Goal: Task Accomplishment & Management: Complete application form

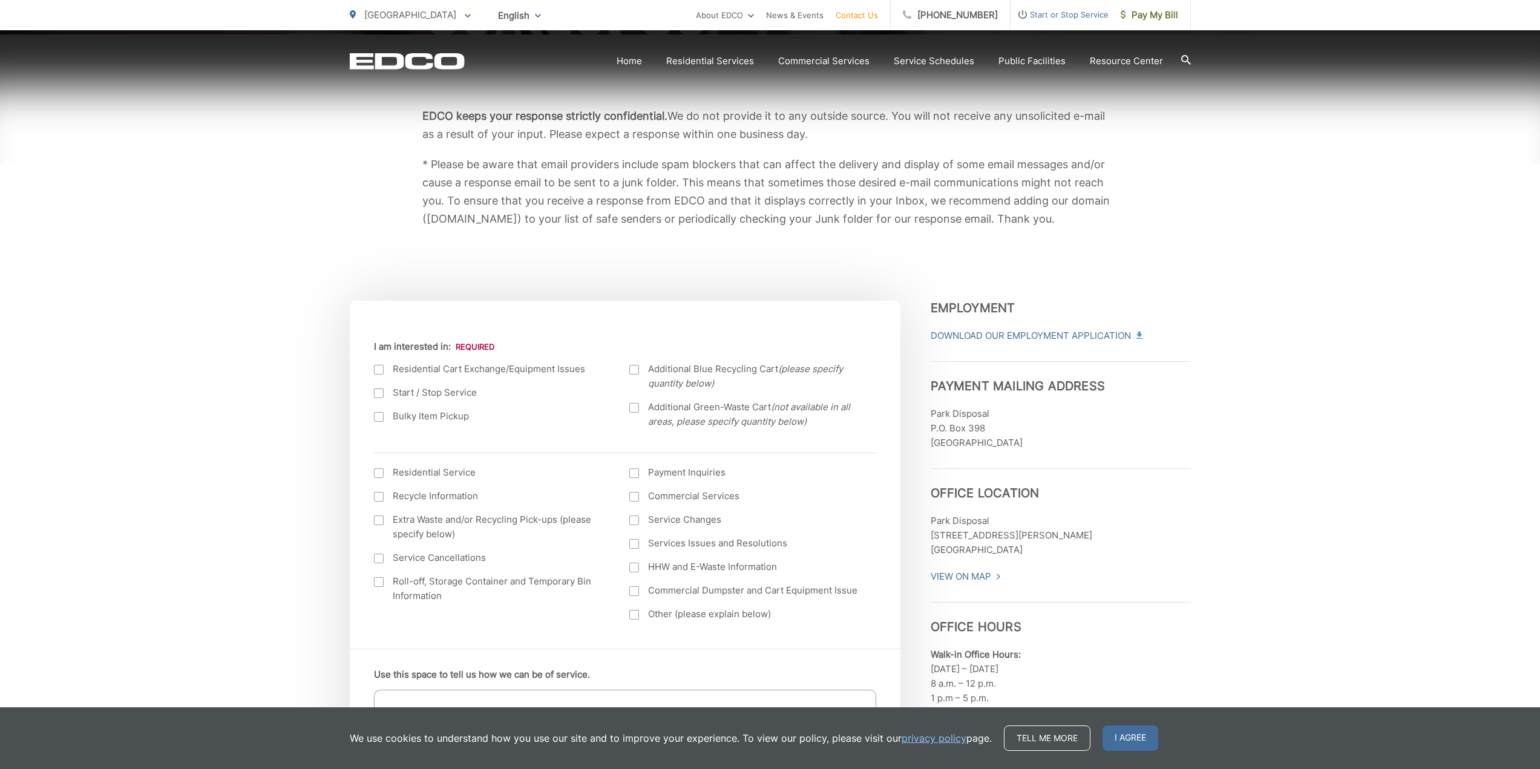
scroll to position [242, 0]
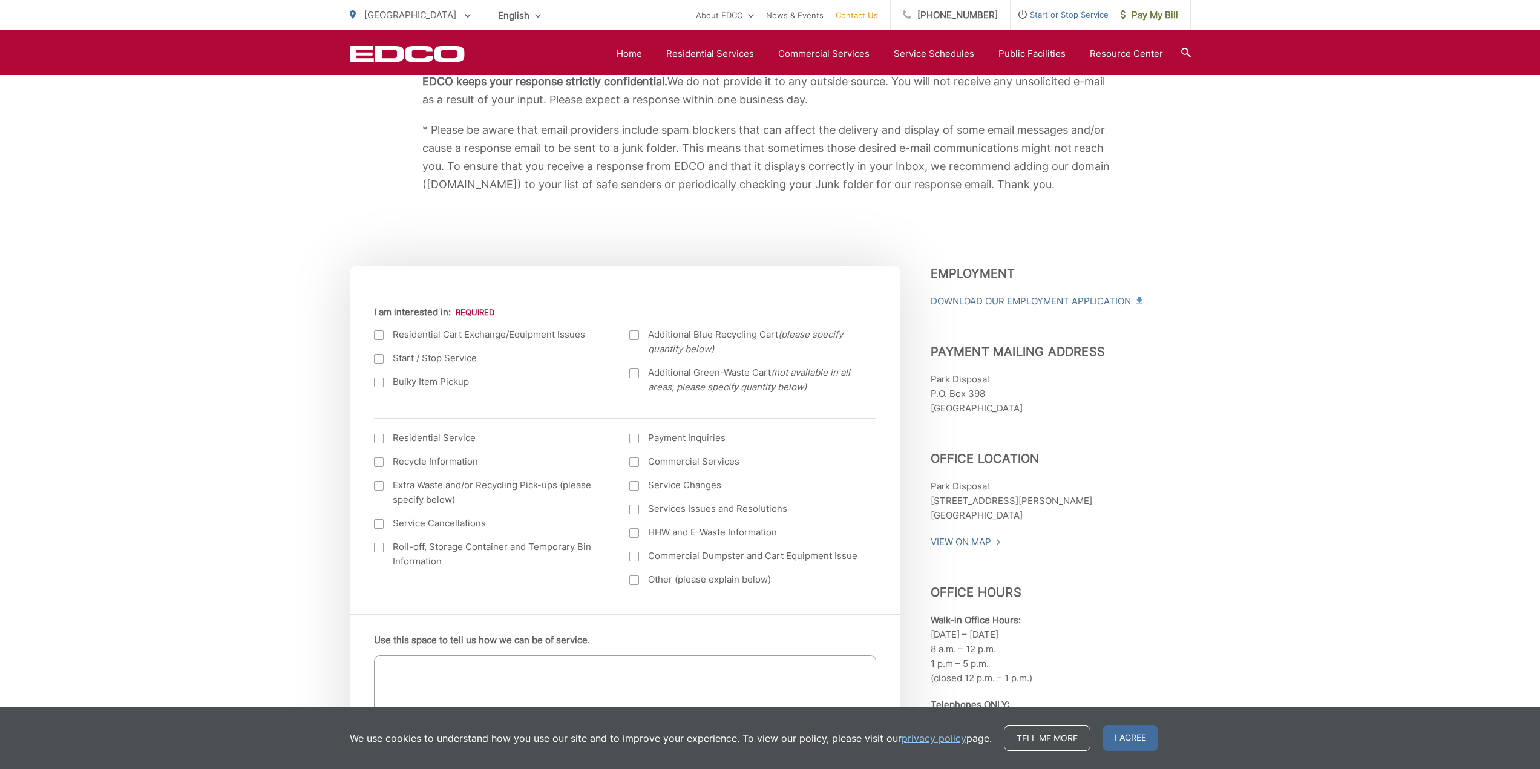
click at [378, 383] on div at bounding box center [379, 383] width 10 height 10
click at [0, 0] on input "Bulky Item Pickup" at bounding box center [0, 0] width 0 height 0
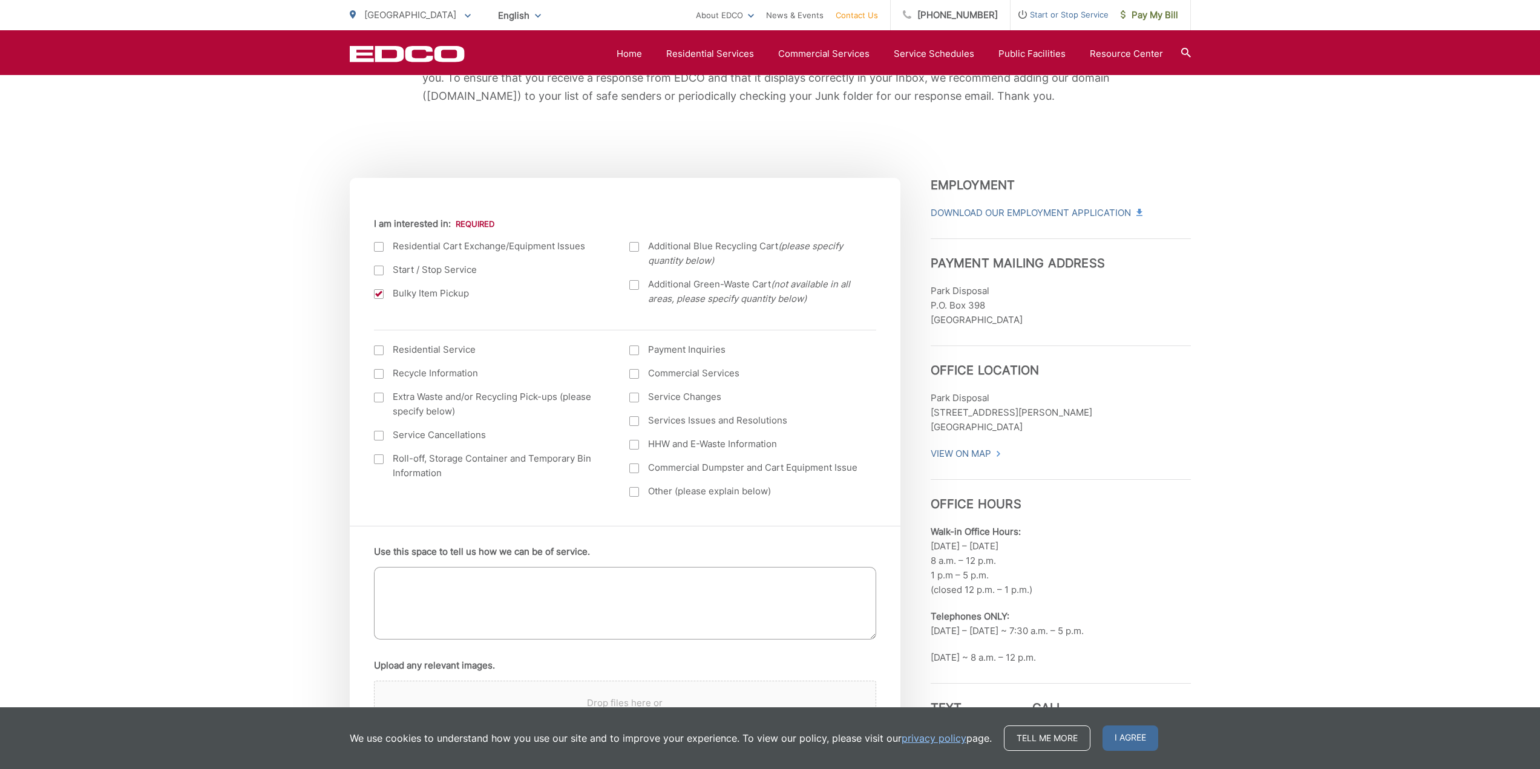
scroll to position [363, 0]
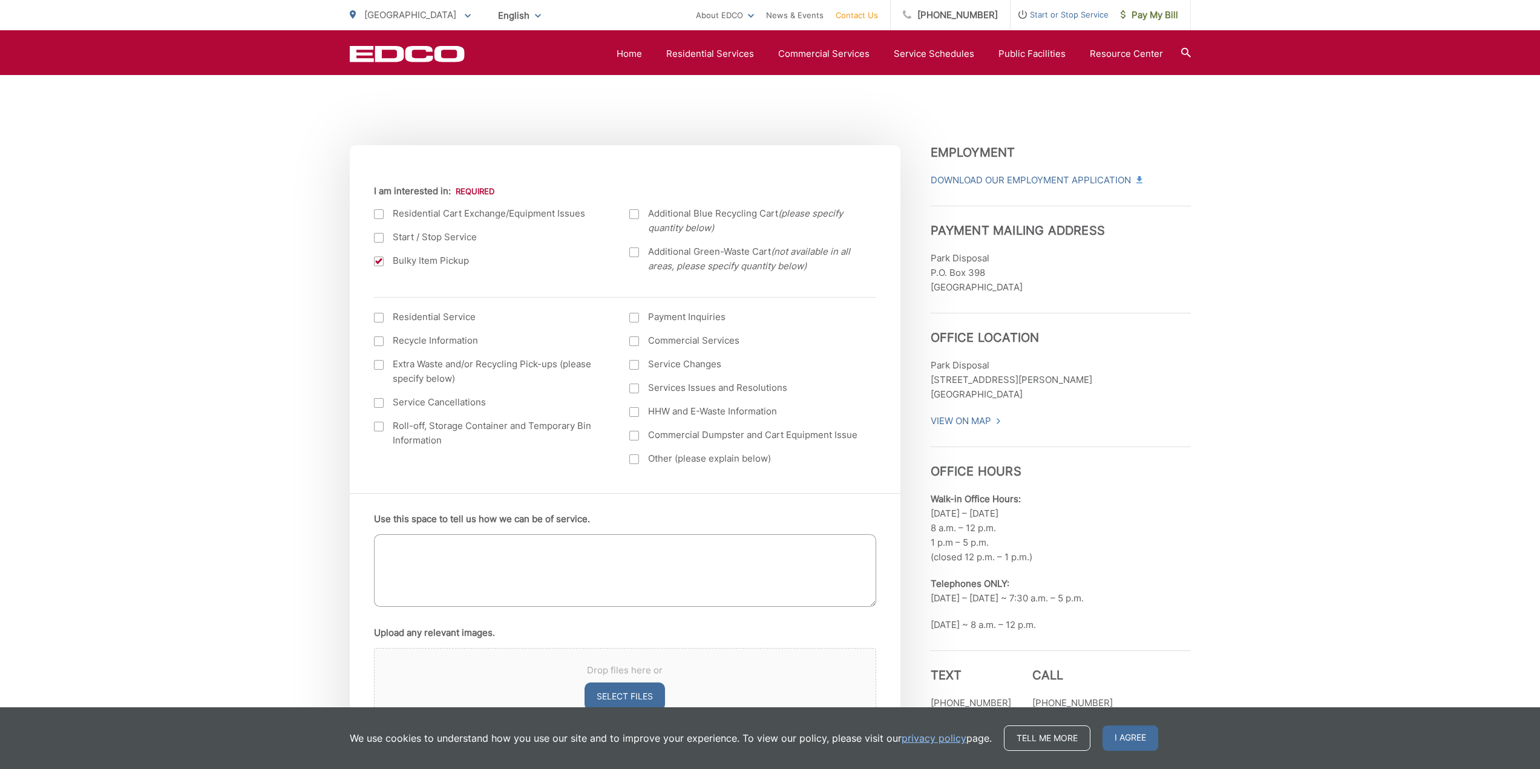
click at [583, 561] on textarea "Use this space to tell us how we can be of service." at bounding box center [625, 570] width 502 height 73
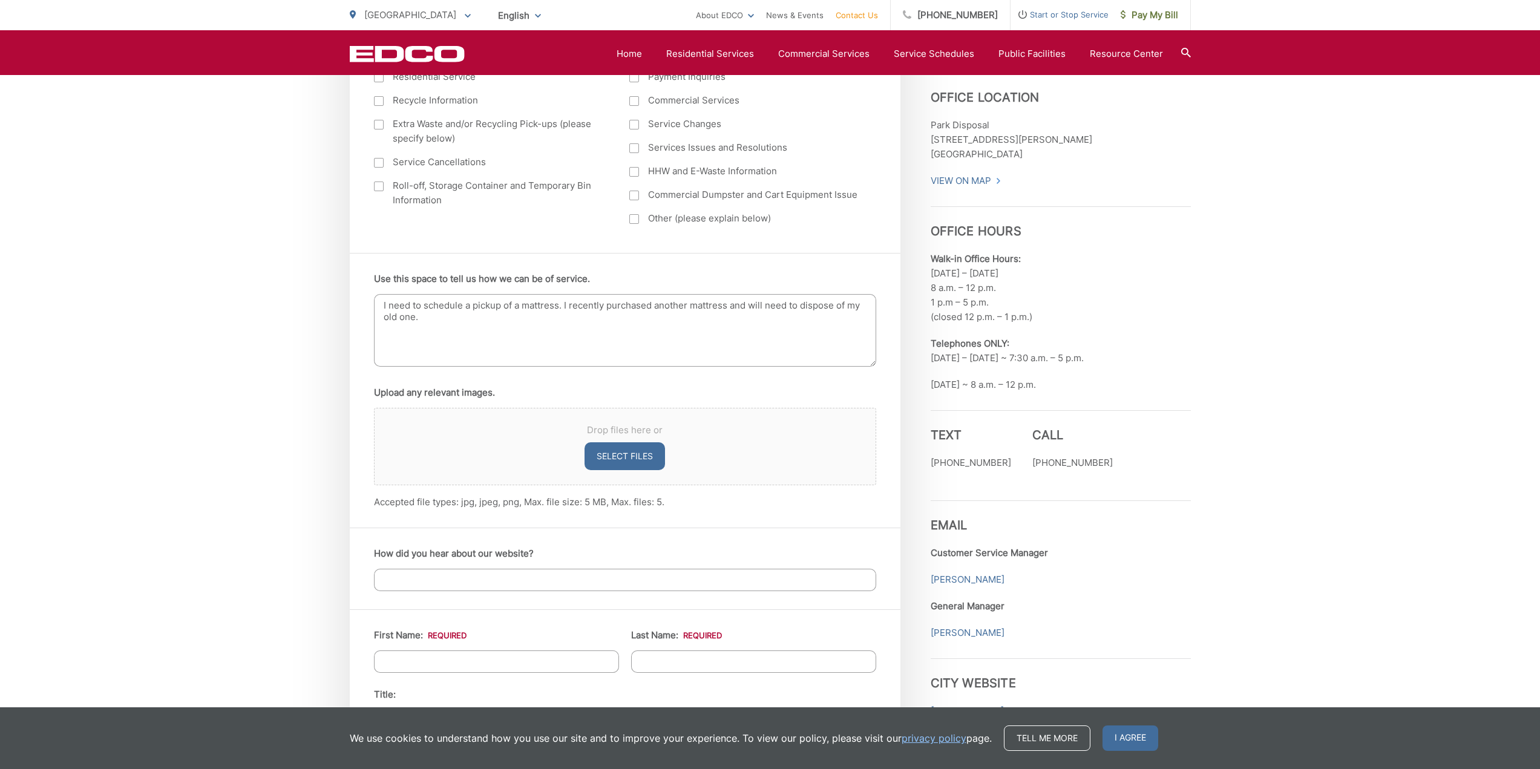
scroll to position [605, 0]
type textarea "I need to schedule a pickup of a mattress. I recently purchased another mattres…"
click at [542, 587] on input "How did you hear about our website?" at bounding box center [625, 578] width 502 height 22
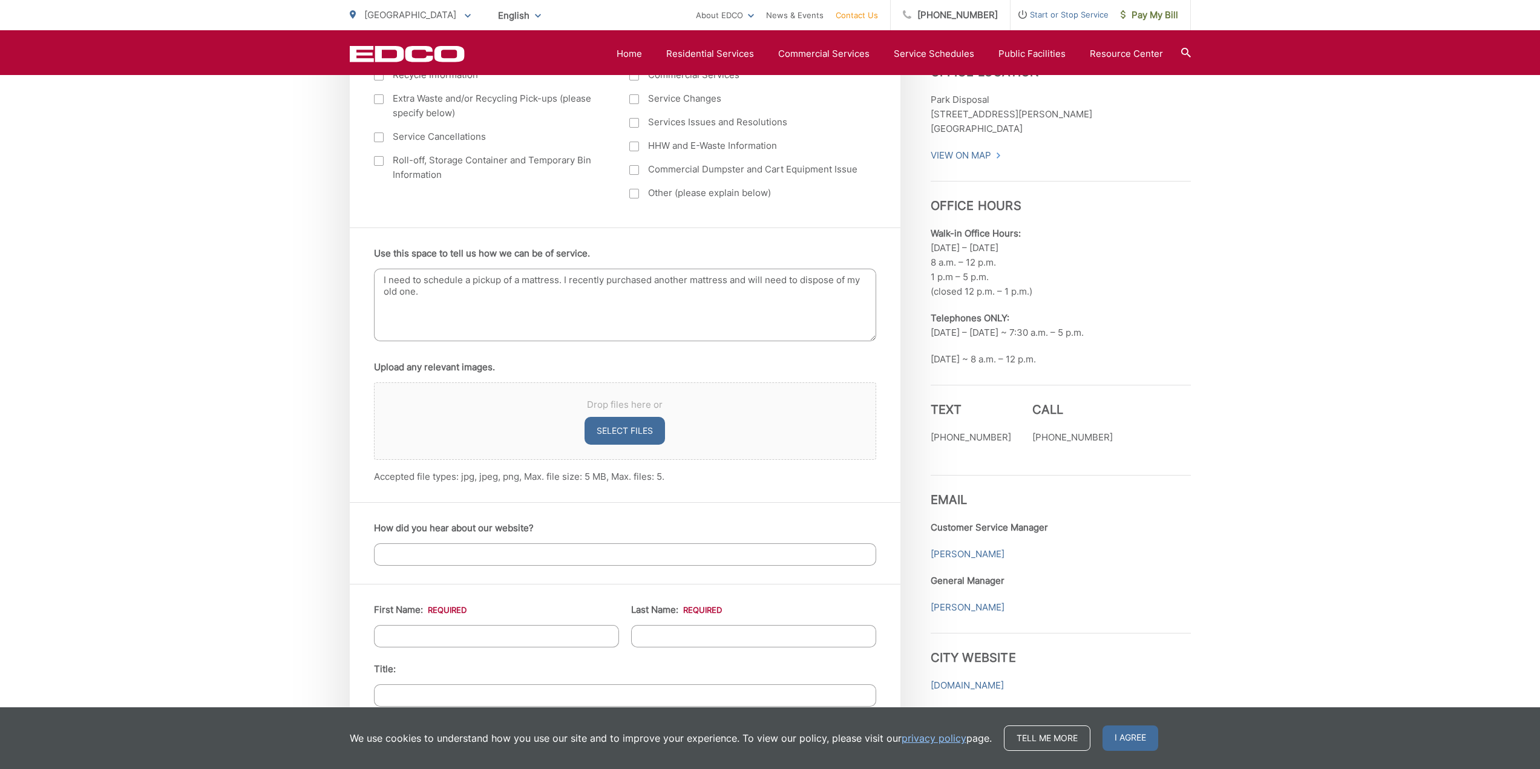
scroll to position [787, 0]
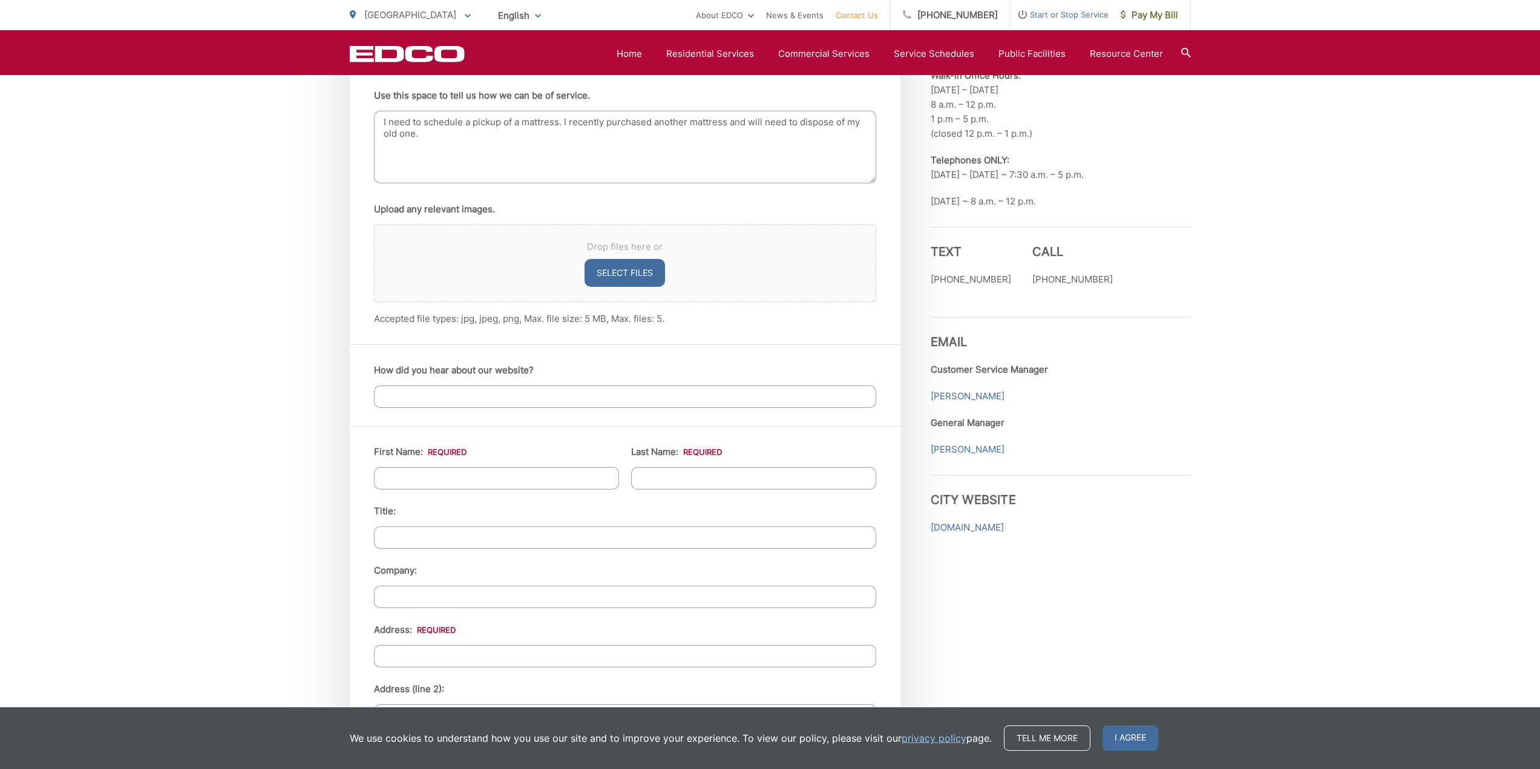
click at [525, 480] on input "First Name: *" at bounding box center [496, 478] width 245 height 22
type input "[PERSON_NAME]"
type input "Boboaca"
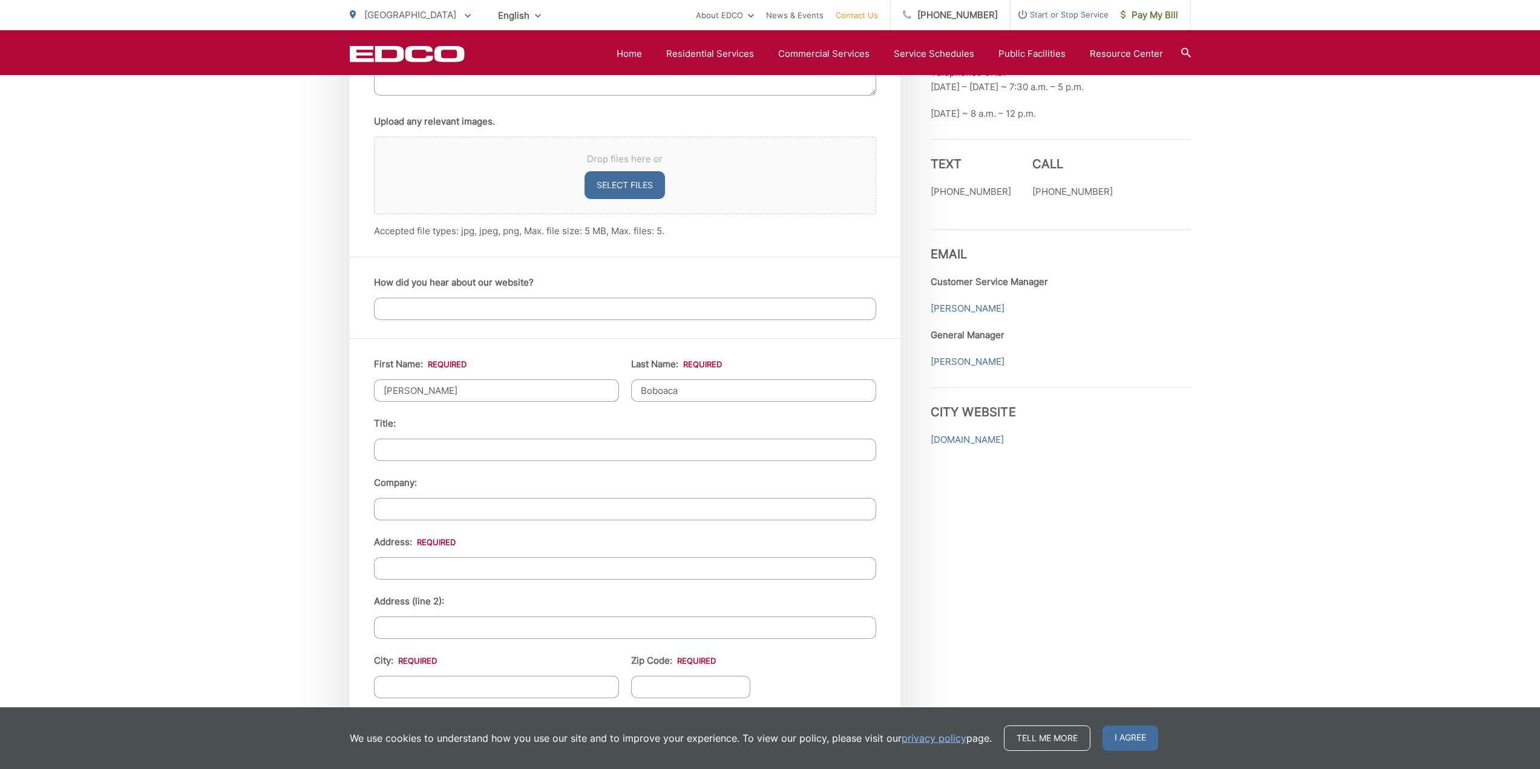
scroll to position [968, 0]
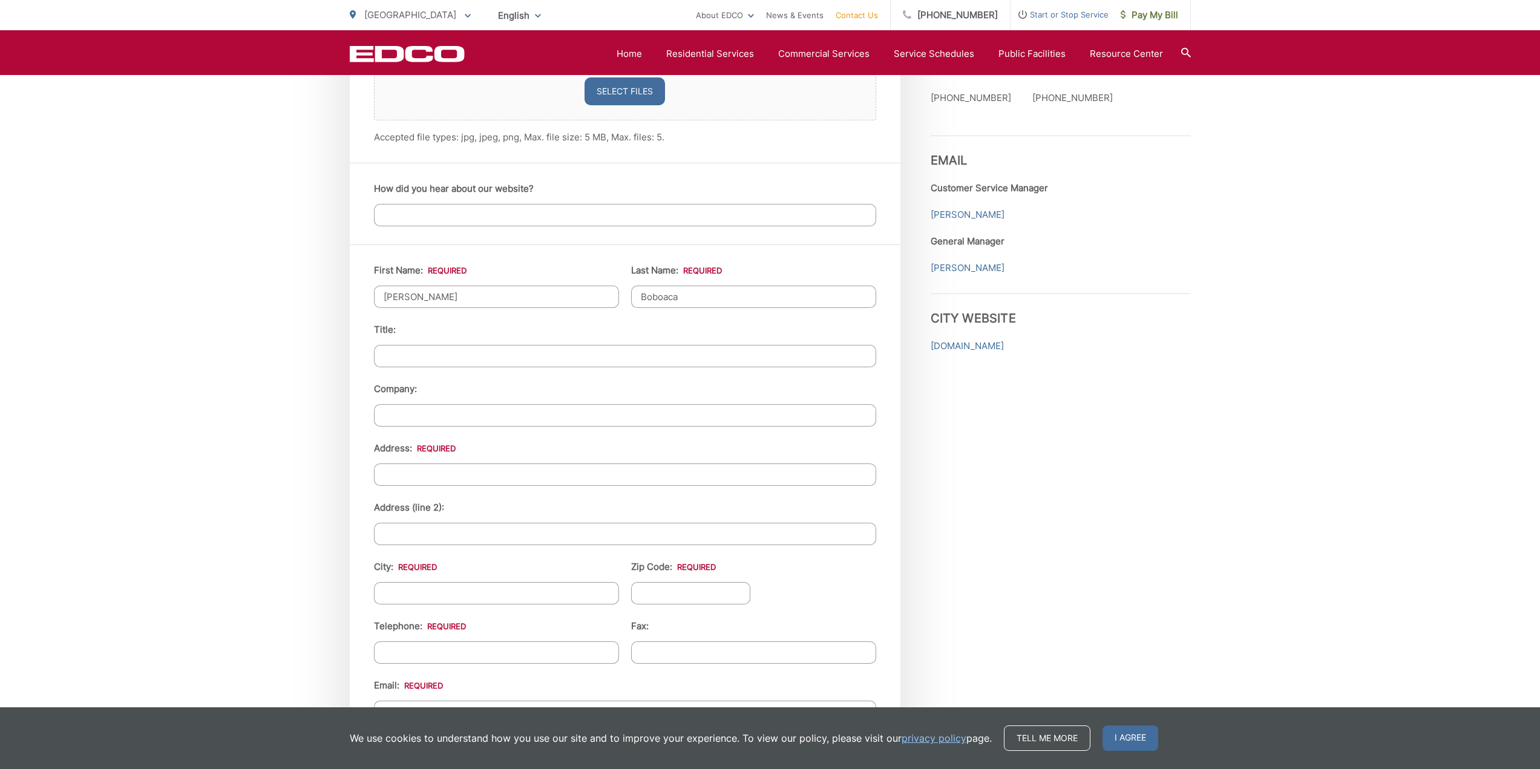
click at [459, 477] on input "Address: *" at bounding box center [625, 474] width 502 height 22
type input "[STREET_ADDRESS]"
type input "[GEOGRAPHIC_DATA]"
type input "90620"
type input "[PHONE_NUMBER]"
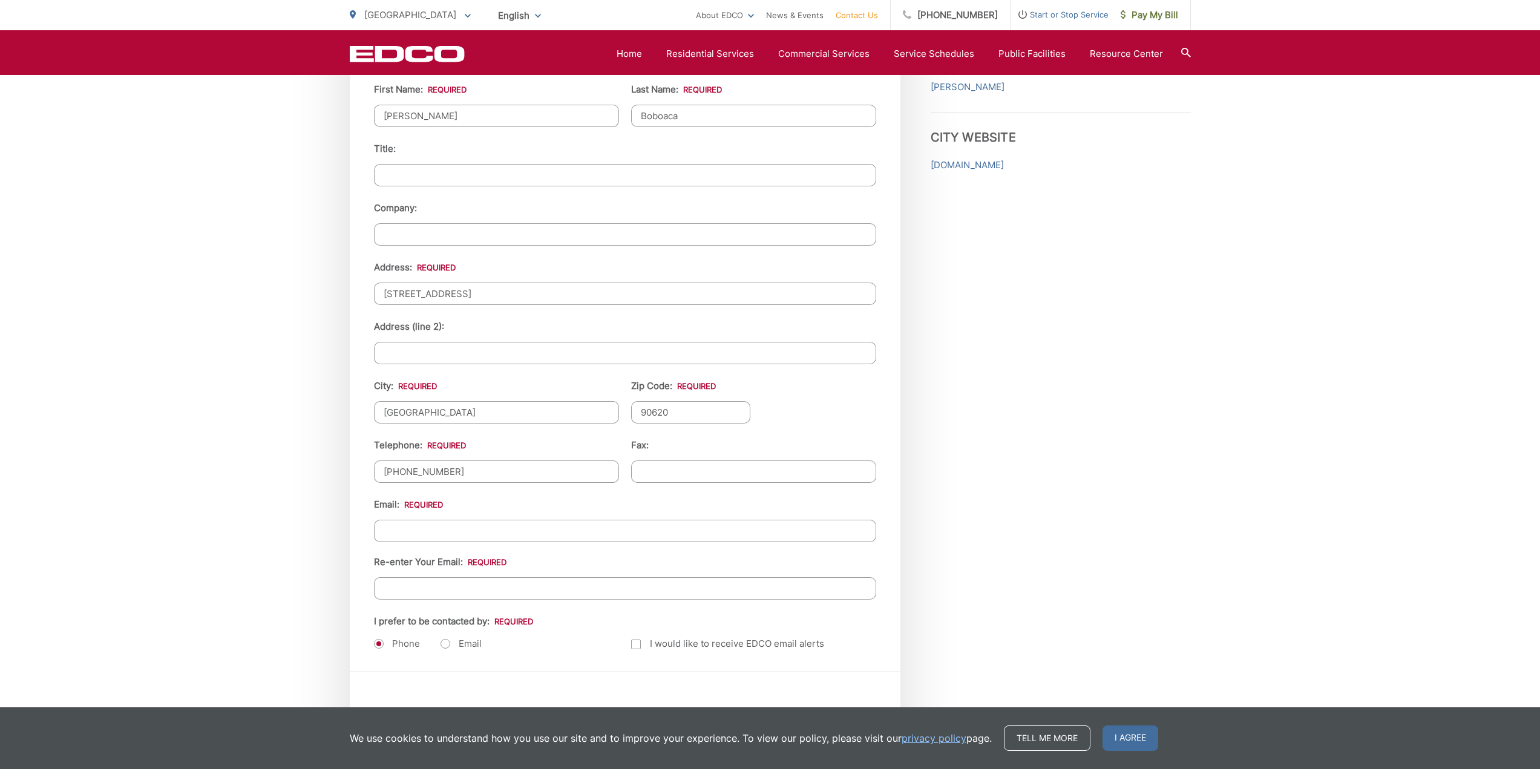
scroll to position [1150, 0]
click at [520, 540] on input "Email *" at bounding box center [625, 530] width 502 height 22
type input "[EMAIL_ADDRESS][DOMAIN_NAME]"
type input "5"
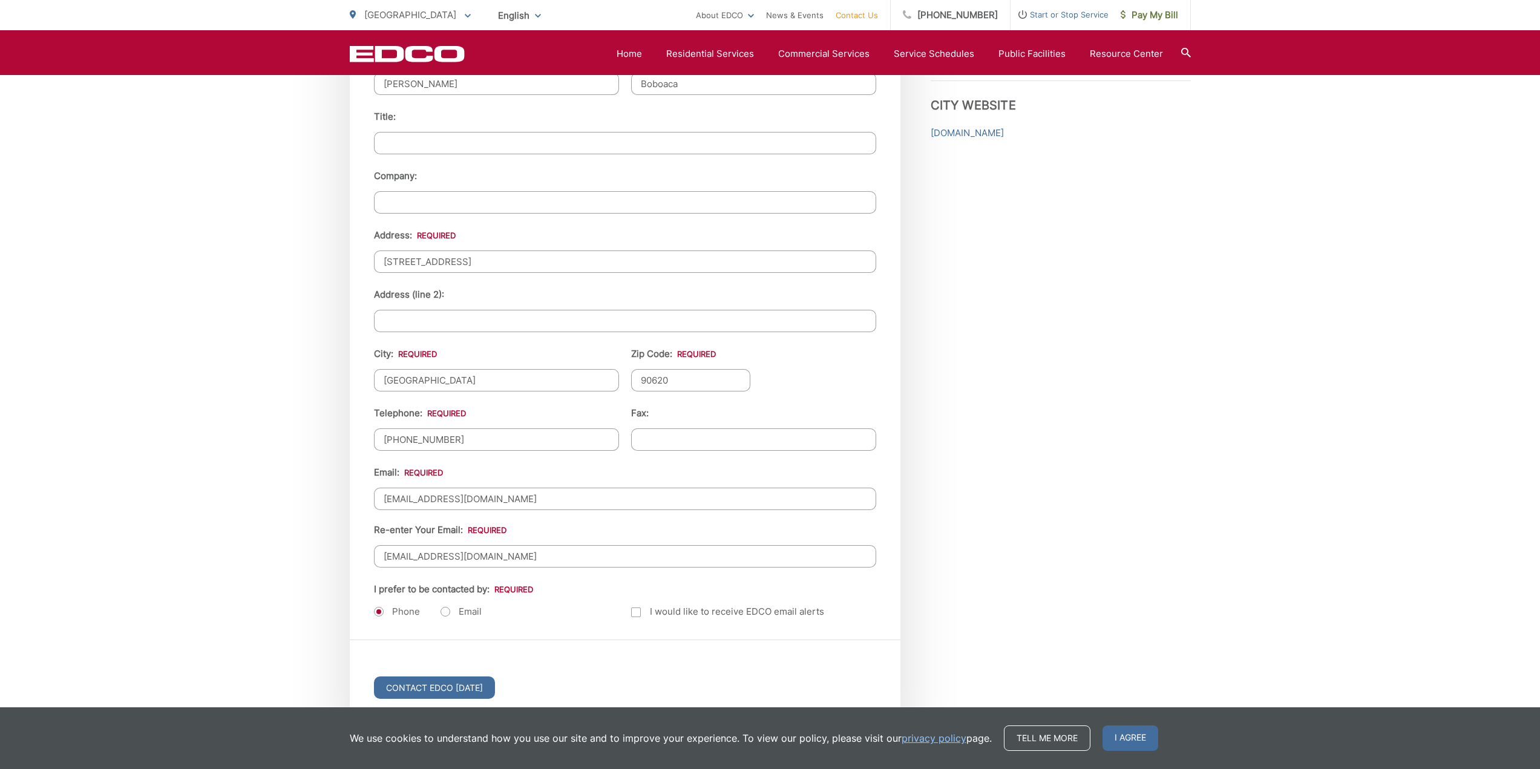
scroll to position [1331, 0]
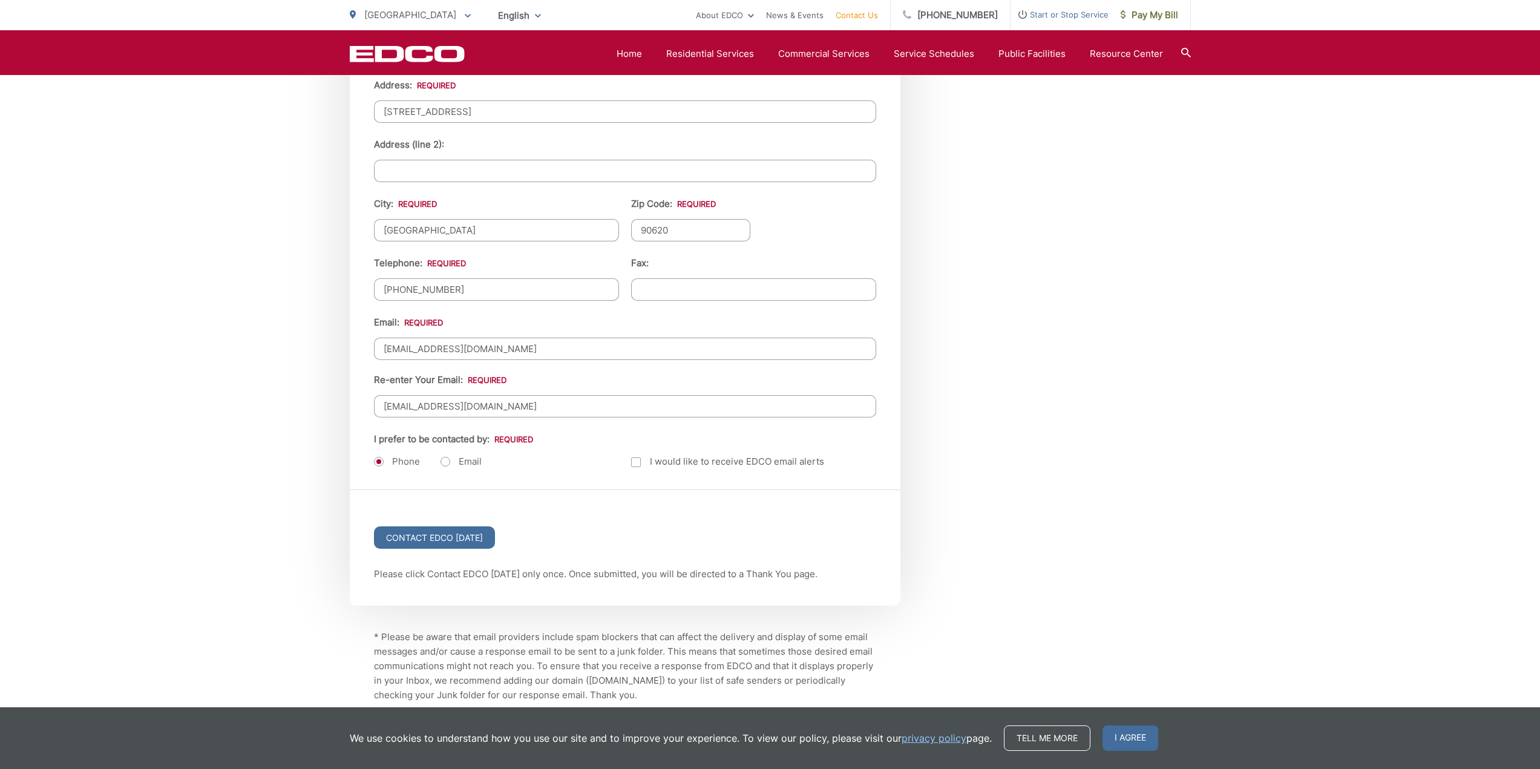
type input "[EMAIL_ADDRESS][DOMAIN_NAME]"
click at [442, 462] on label "Email" at bounding box center [460, 462] width 41 height 12
radio input "true"
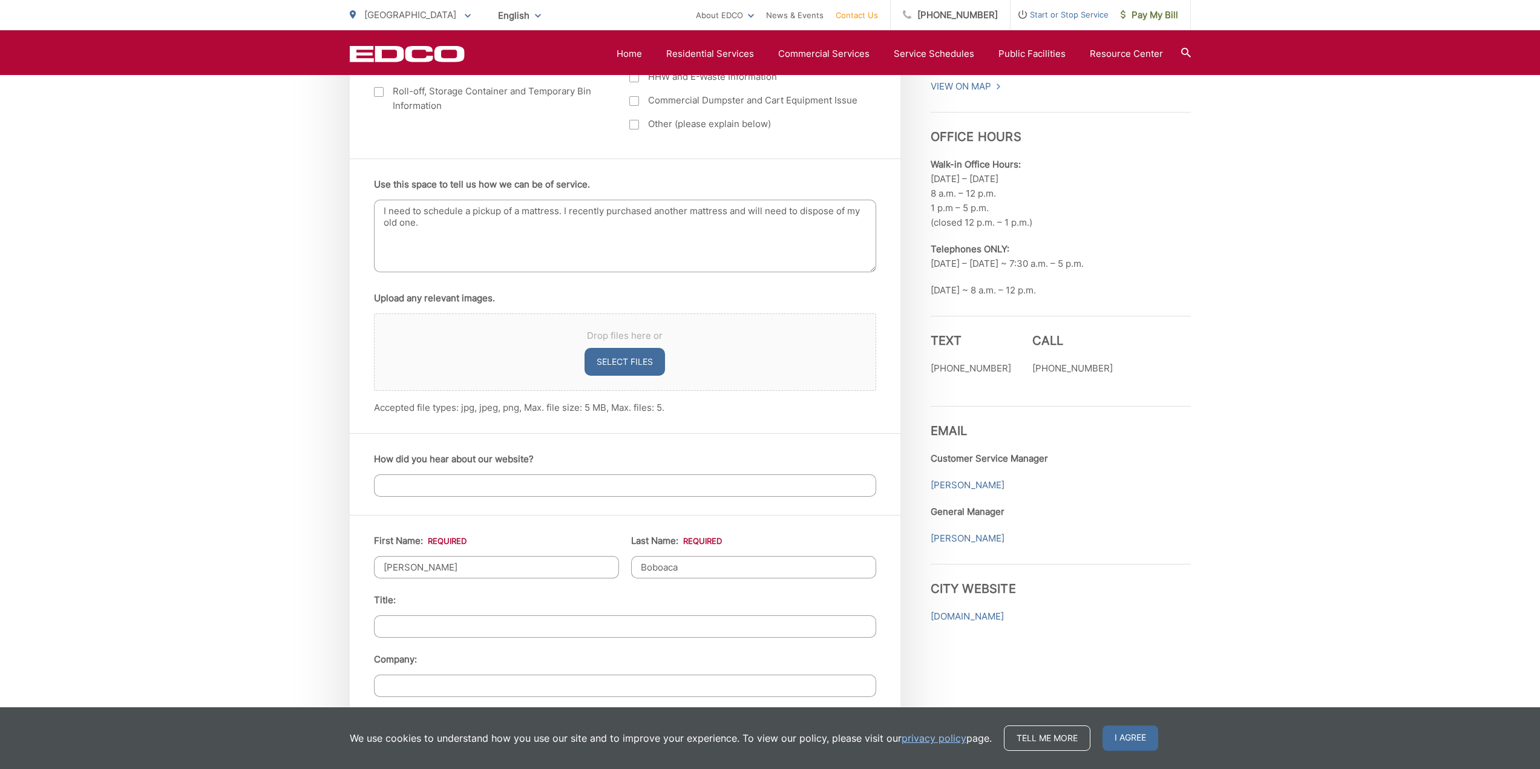
scroll to position [666, 0]
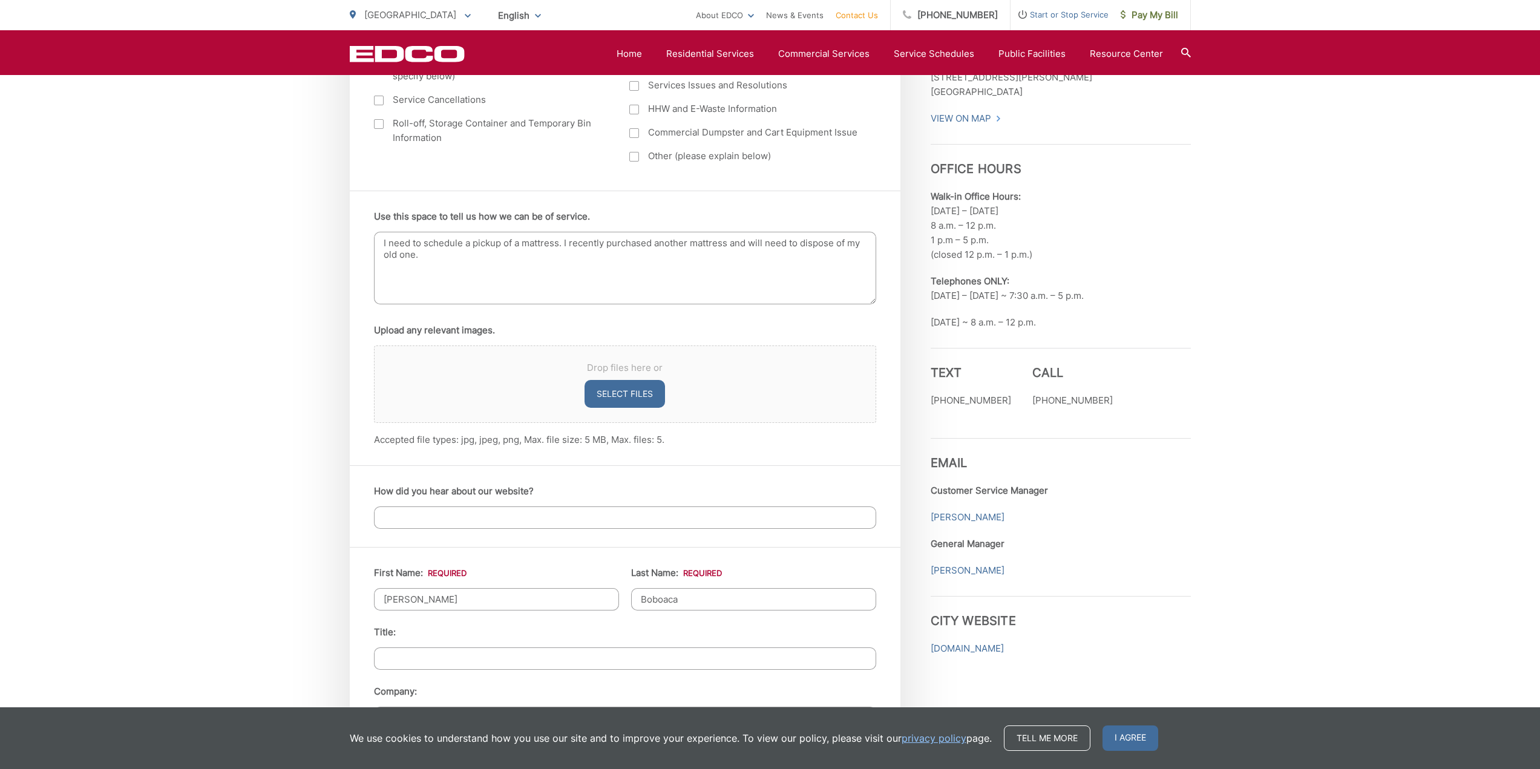
click at [535, 264] on textarea "I need to schedule a pickup of a mattress. I recently purchased another mattres…" at bounding box center [625, 268] width 502 height 73
click at [558, 245] on textarea "I need to schedule a pickup of a mattress. I recently purchased another mattres…" at bounding box center [625, 268] width 502 height 73
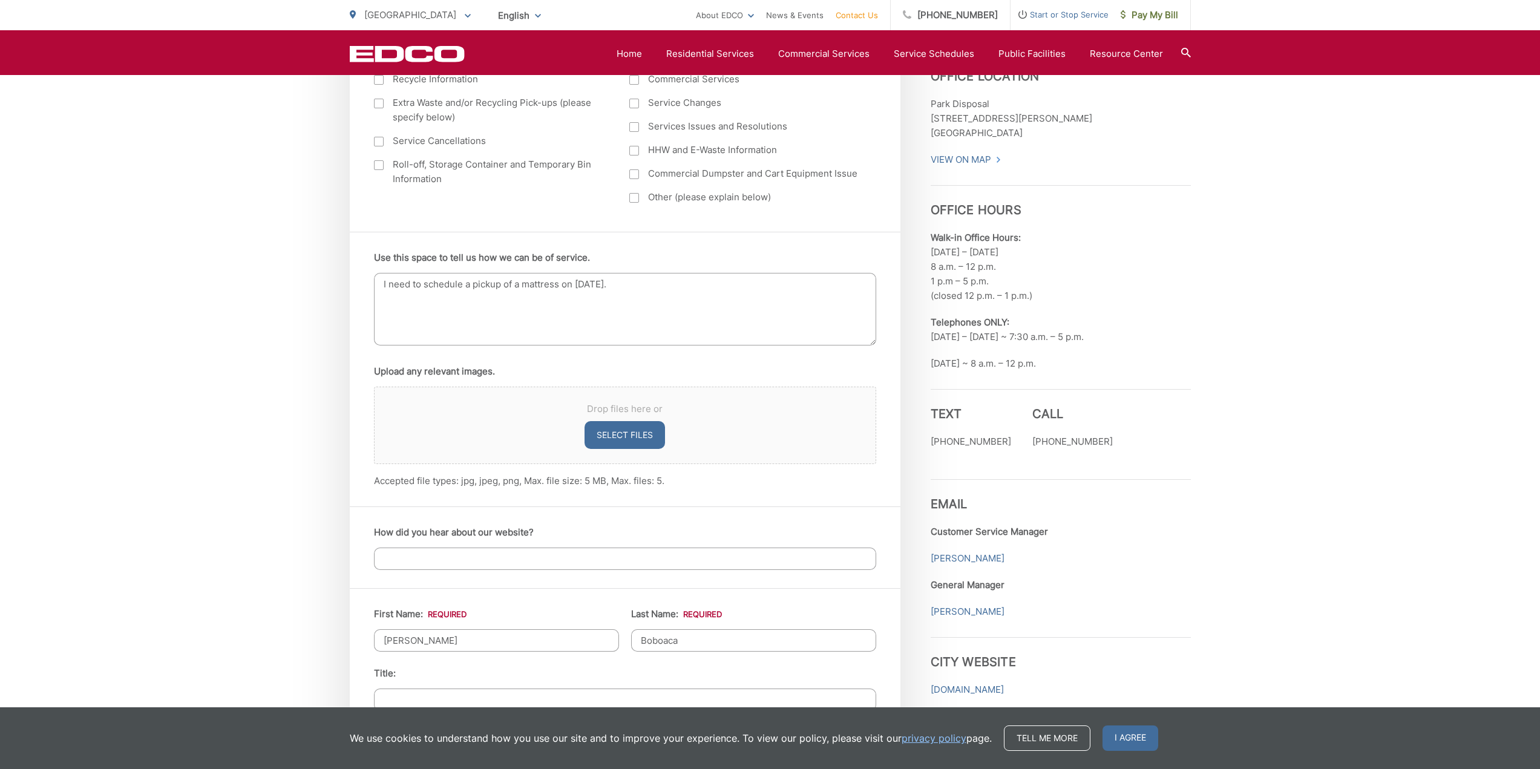
scroll to position [726, 0]
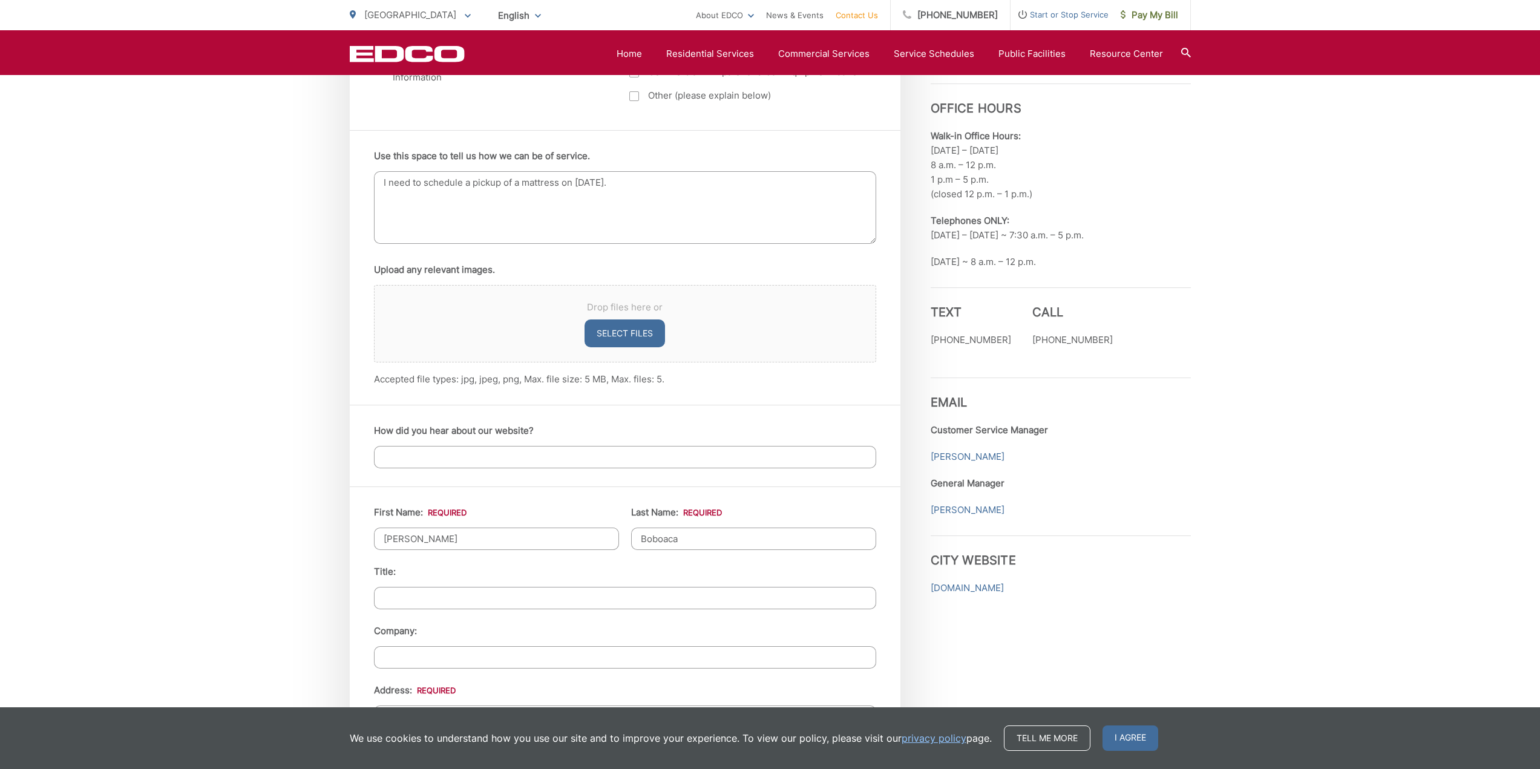
click at [521, 185] on textarea "I need to schedule a pickup of a mattress on [DATE]." at bounding box center [625, 207] width 502 height 73
click at [689, 182] on textarea "I need to schedule a pickup of a mattress on [DATE]." at bounding box center [625, 207] width 502 height 73
click at [559, 183] on textarea "I need to schedule a pickup of a mattress on [DATE]." at bounding box center [625, 207] width 502 height 73
click at [826, 183] on textarea "I need to schedule a pickup of a mattress (size is full: 54 inches x 75 inches)…" at bounding box center [625, 207] width 502 height 73
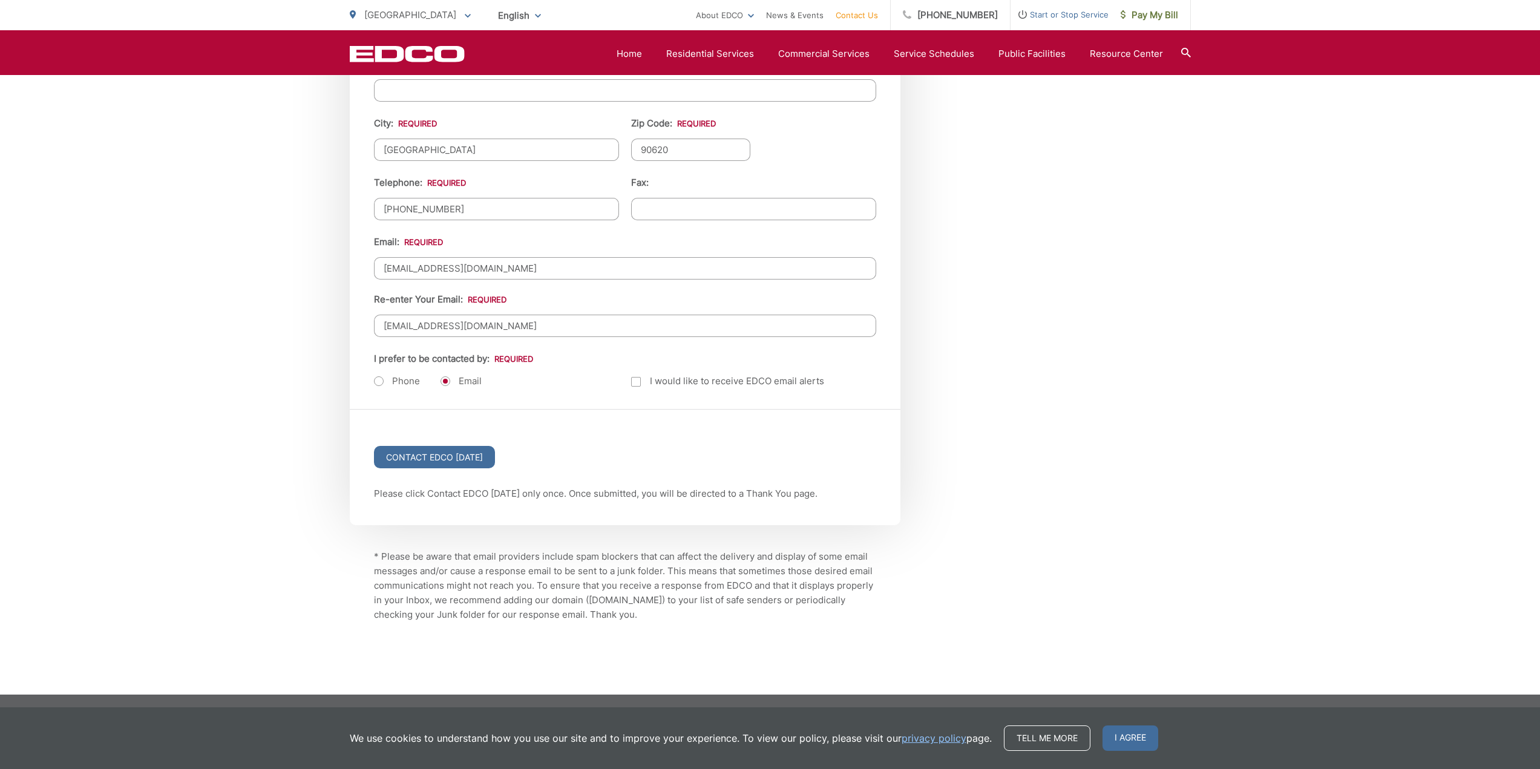
scroll to position [1412, 0]
type textarea "I need to schedule a pickup of a mattress (size is full: 54 inches x 75 inches)…"
click at [460, 458] on input "Contact EDCO [DATE]" at bounding box center [434, 456] width 121 height 22
